Goal: Transaction & Acquisition: Book appointment/travel/reservation

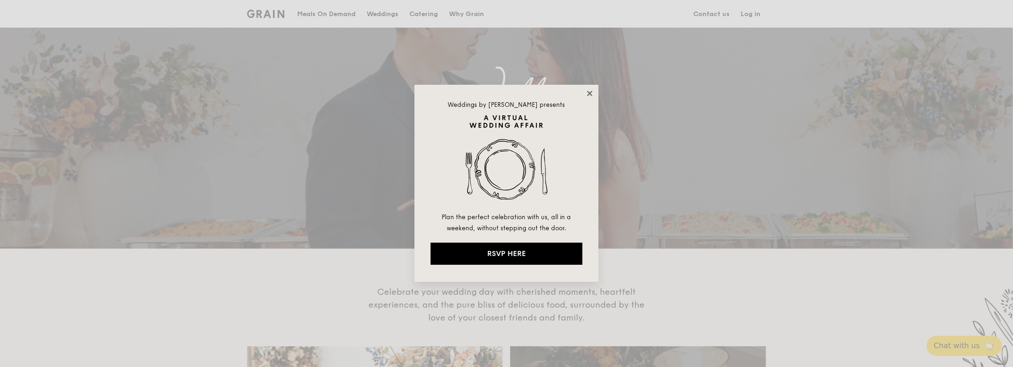
click at [592, 95] on icon at bounding box center [589, 93] width 5 height 5
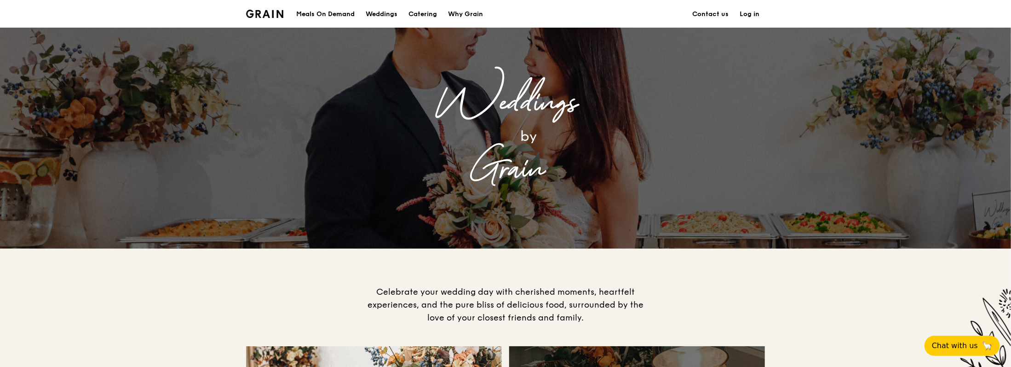
click at [334, 14] on div "Meals On Demand" at bounding box center [325, 14] width 58 height 28
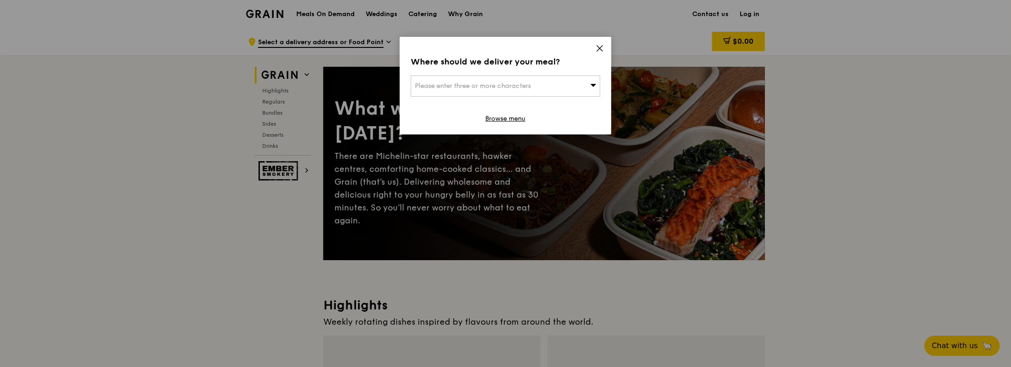
click at [604, 49] on div "Where should we deliver your meal? Please enter three or more characters Browse…" at bounding box center [506, 86] width 212 height 98
click at [595, 48] on div "Where should we deliver your meal? Please enter three or more characters Browse…" at bounding box center [506, 86] width 212 height 98
click at [603, 47] on icon at bounding box center [600, 48] width 8 height 8
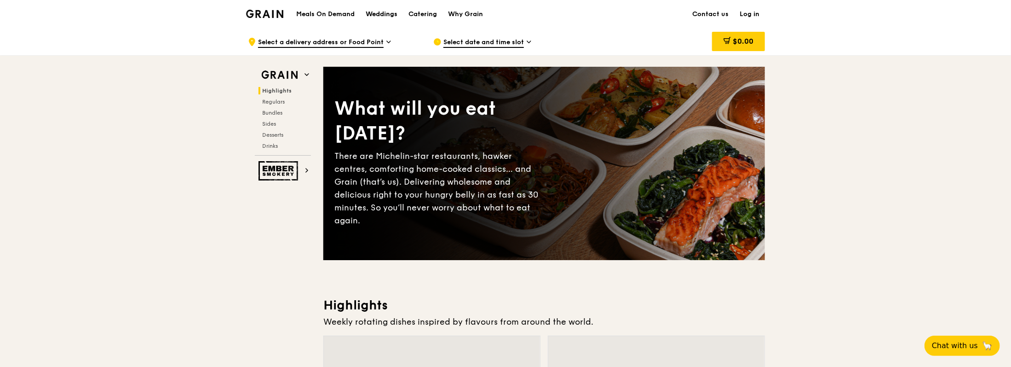
click at [376, 14] on div "Weddings" at bounding box center [382, 14] width 32 height 28
